Goal: Information Seeking & Learning: Learn about a topic

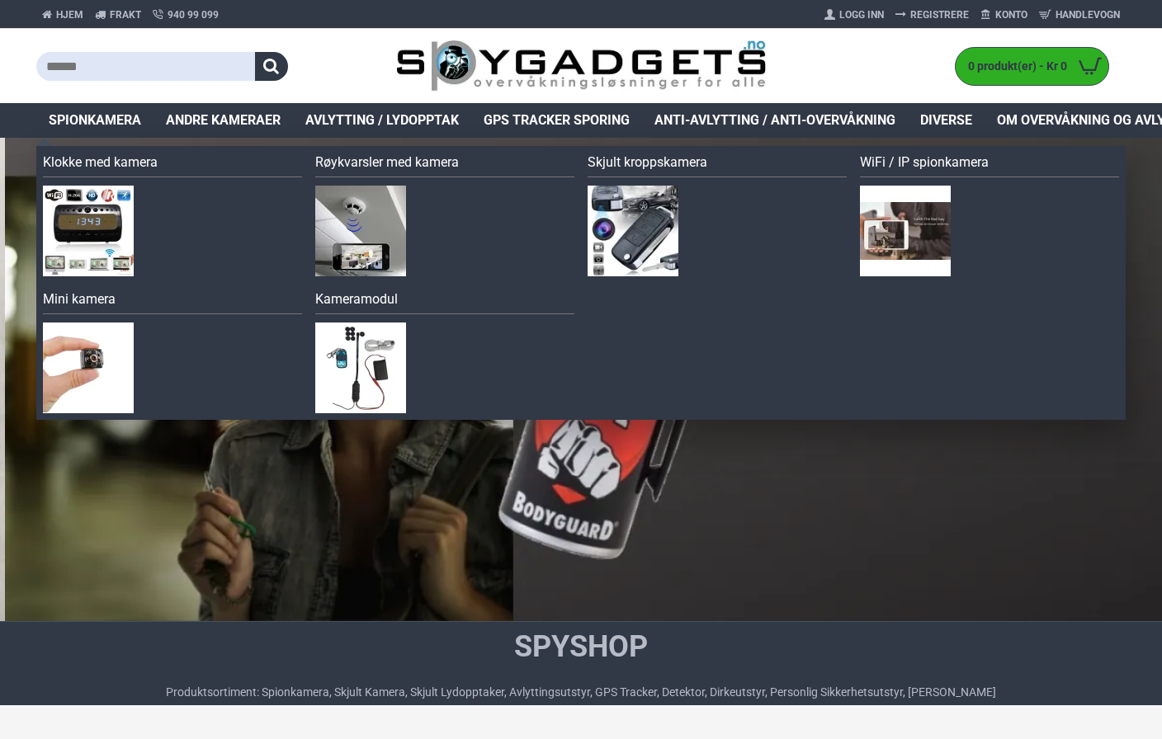
click at [107, 125] on span "Spionkamera" at bounding box center [95, 121] width 92 height 20
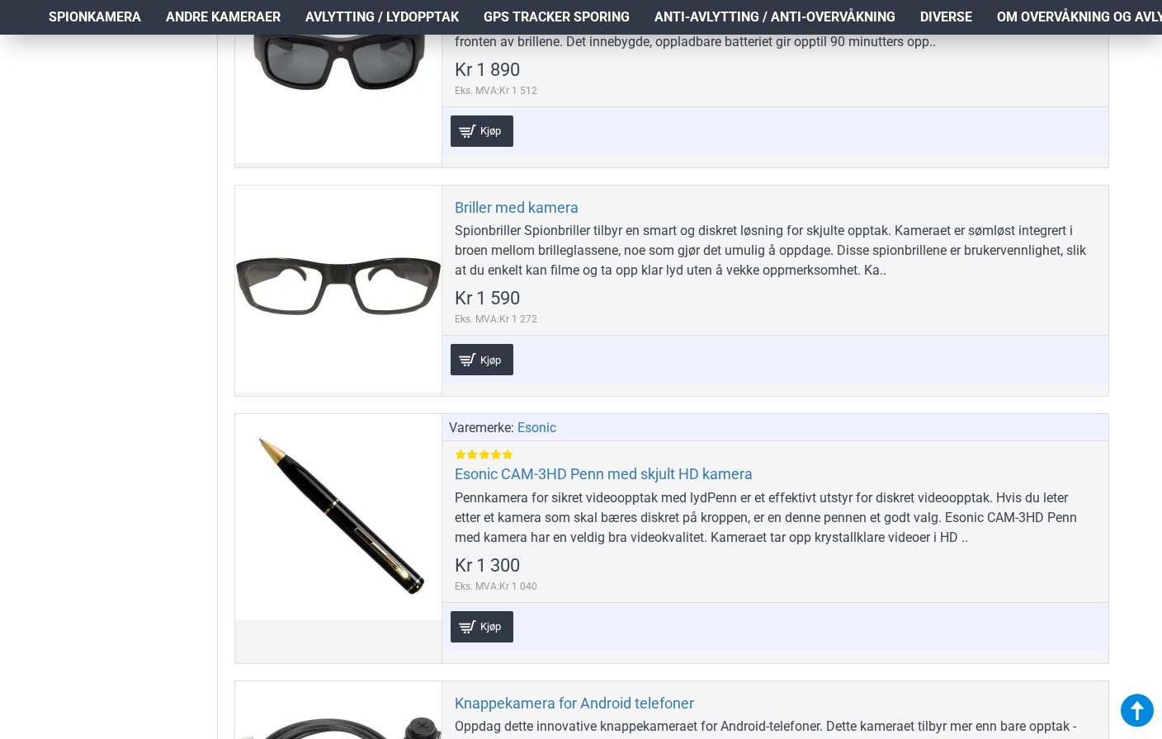
scroll to position [2146, 0]
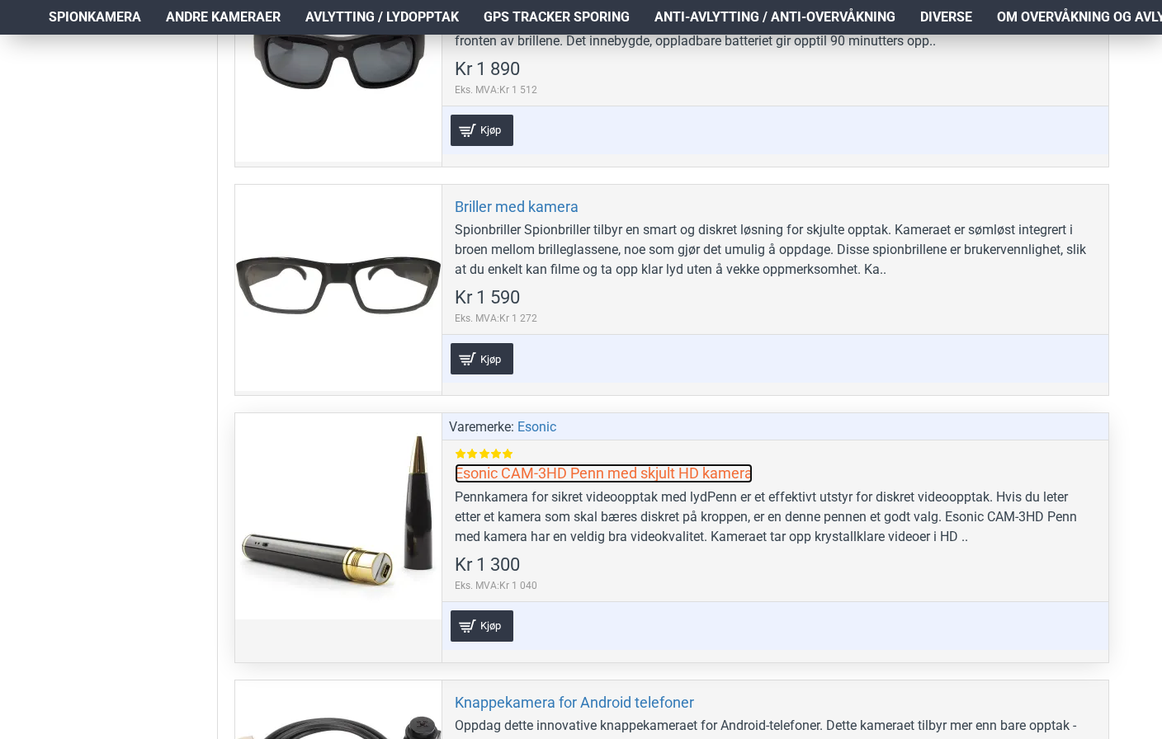
click at [523, 470] on link "Esonic CAM-3HD Penn med skjult HD kamera" at bounding box center [604, 473] width 298 height 19
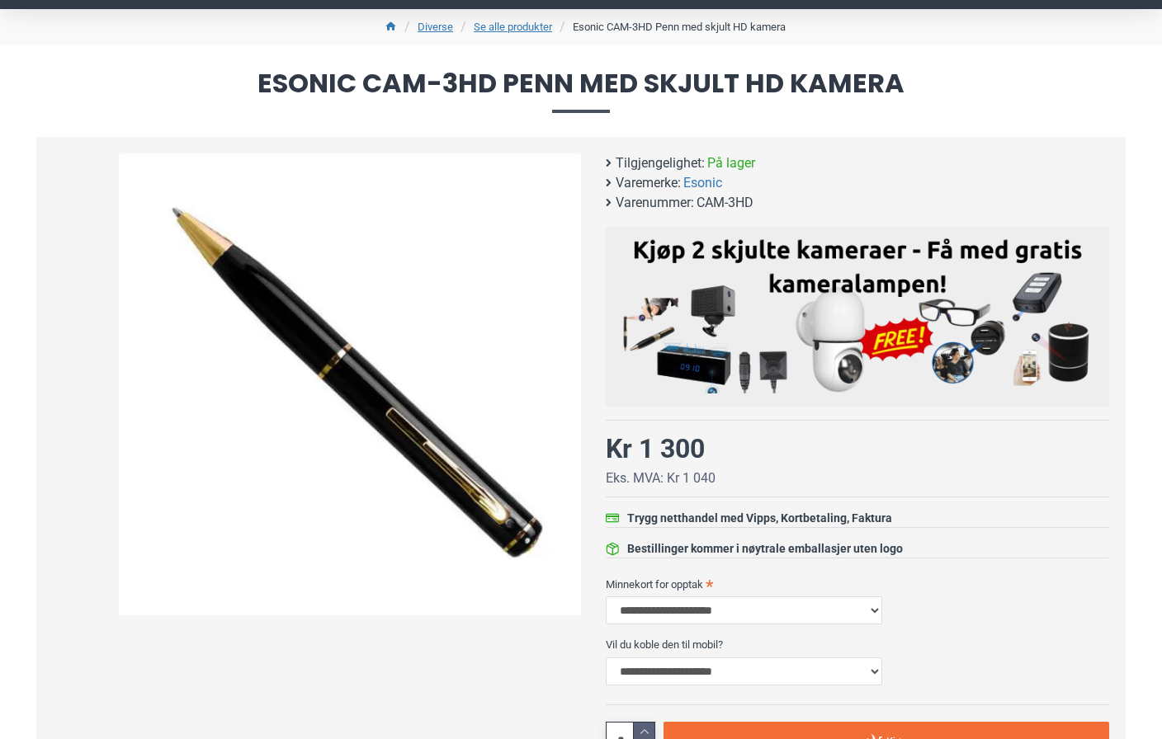
scroll to position [165, 0]
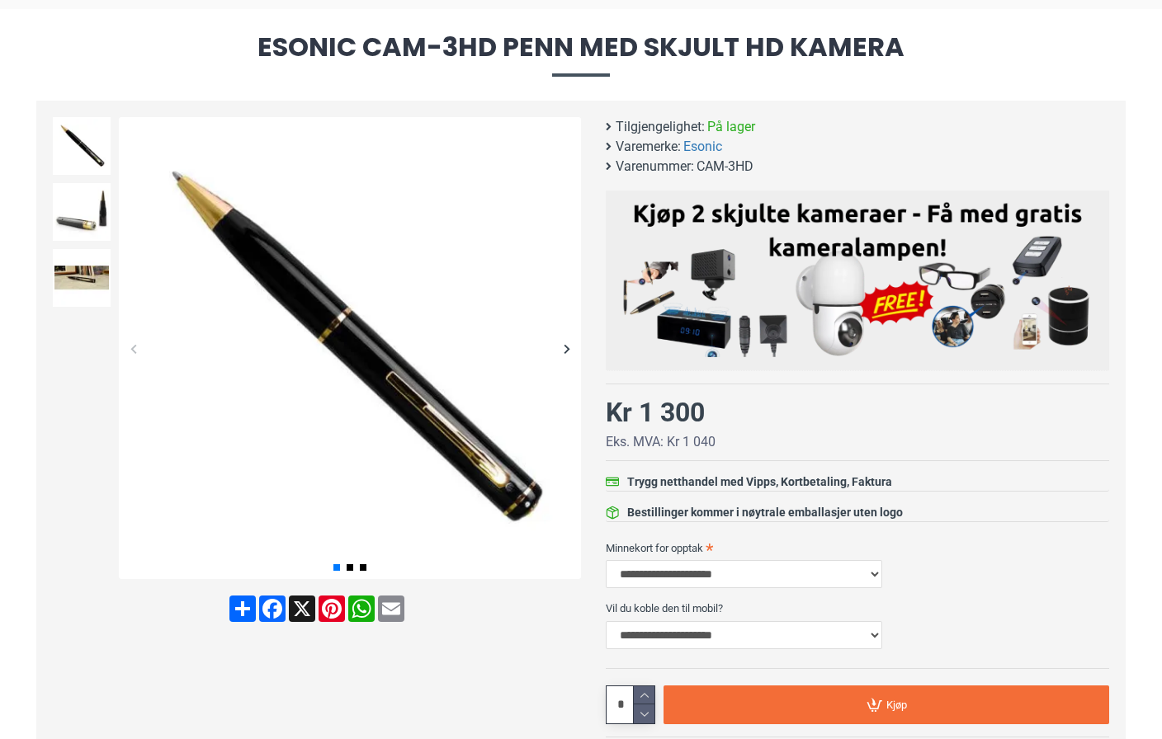
click at [116, 59] on span "Esonic CAM-3HD Penn med skjult HD kamera" at bounding box center [580, 55] width 1089 height 42
click at [259, 37] on span "Esonic CAM-3HD Penn med skjult HD kamera" at bounding box center [580, 55] width 1089 height 42
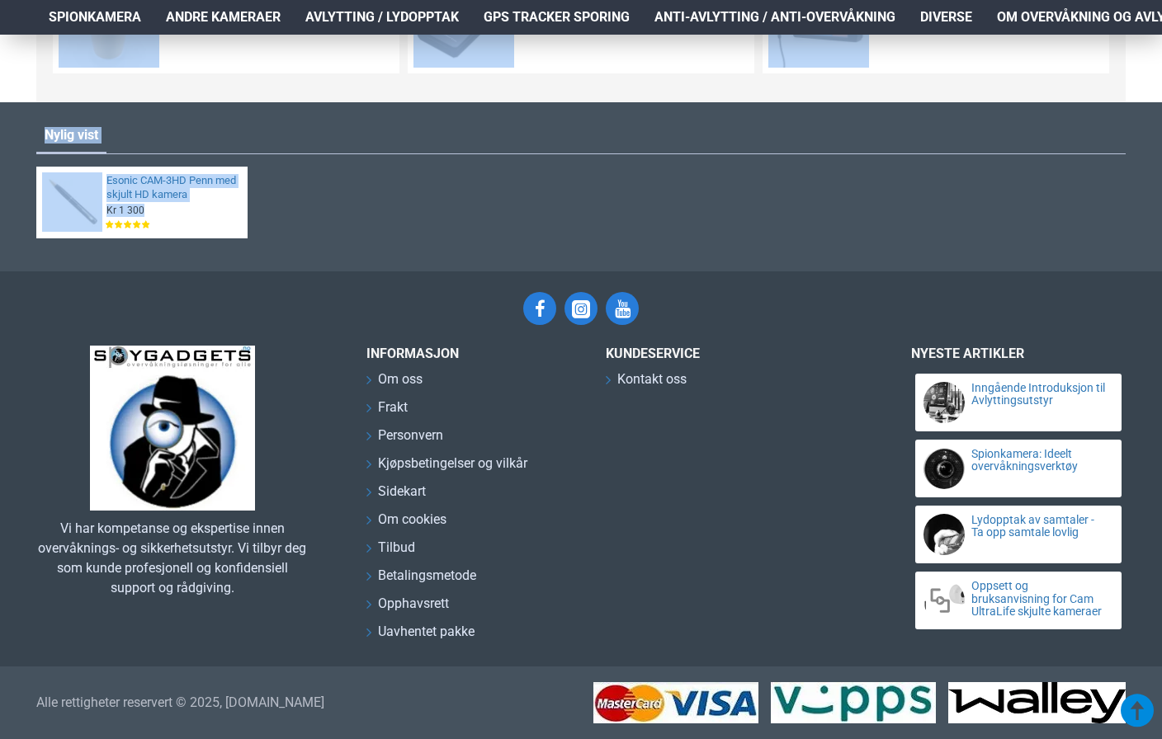
scroll to position [2846, 0]
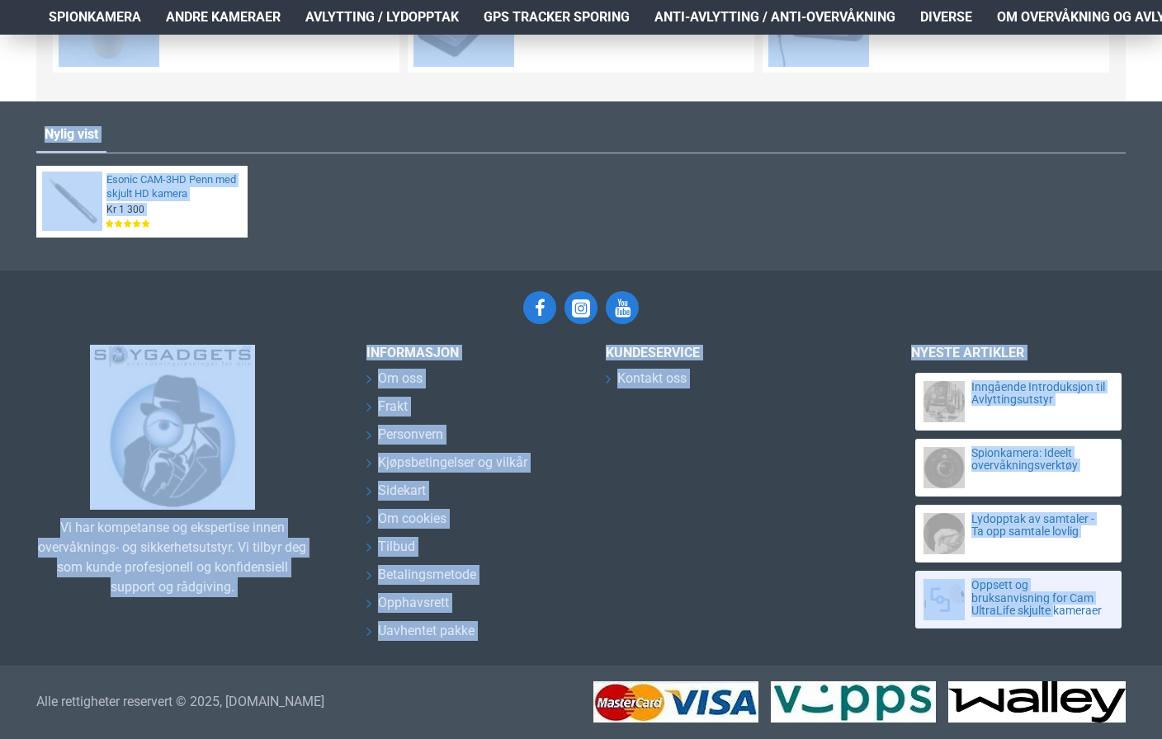
drag, startPoint x: 259, startPoint y: 39, endPoint x: 1056, endPoint y: 627, distance: 990.8
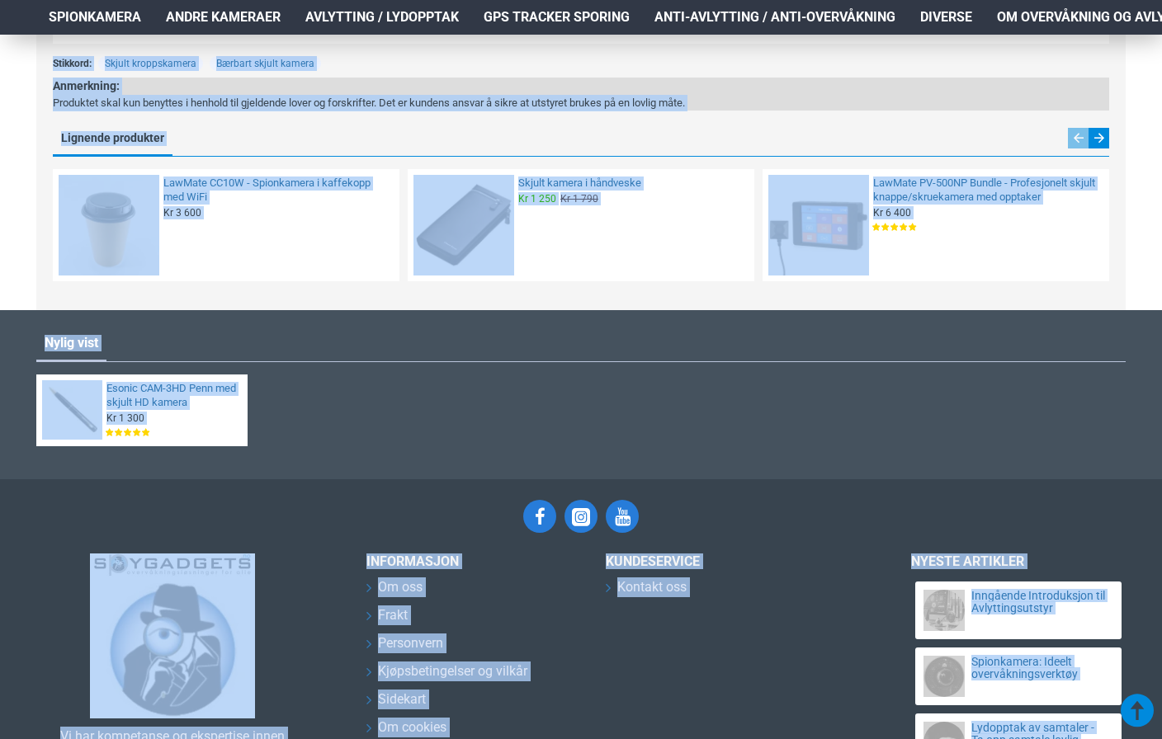
copy div "**********"
click at [987, 287] on div "LawMate CC10W - Spionkamera i kaffekopp med WiFi Kr 3 600 Eks. MVA:Kr 2 880 Kjø…" at bounding box center [581, 231] width 1056 height 125
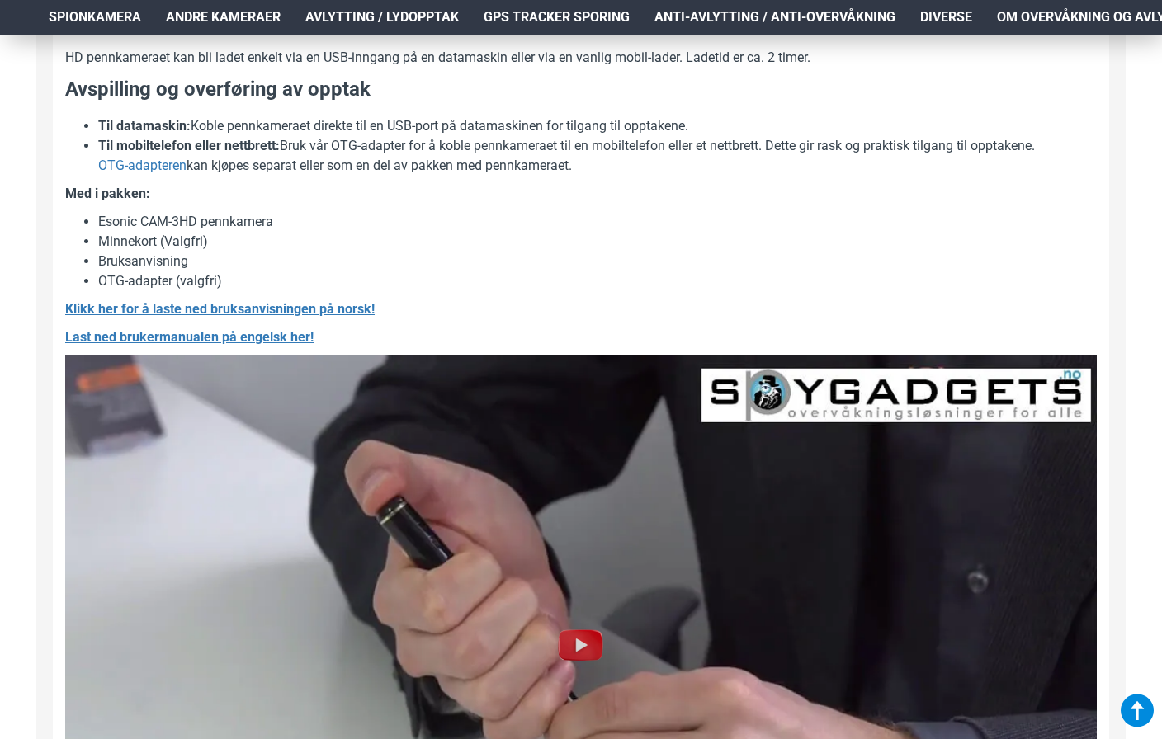
scroll to position [1730, 0]
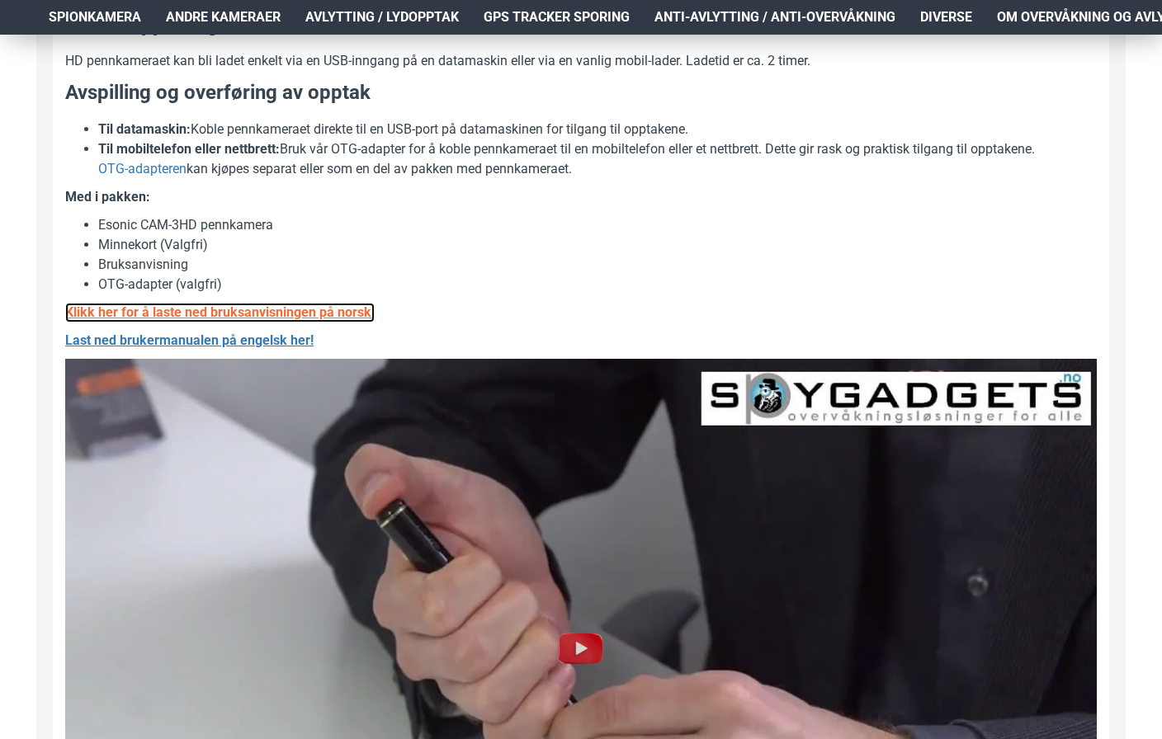
click at [248, 309] on u "Klikk her for å laste ned bruksanvisningen på norsk!" at bounding box center [219, 313] width 309 height 16
